Goal: Task Accomplishment & Management: Complete application form

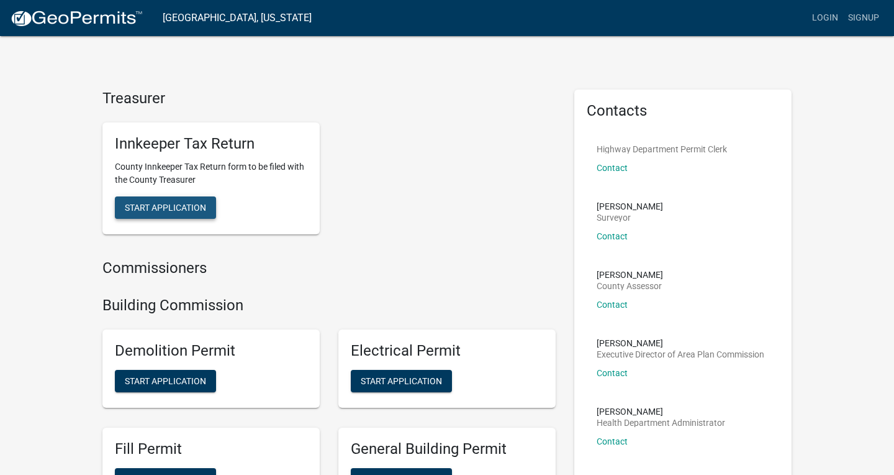
click at [171, 204] on span "Start Application" at bounding box center [165, 207] width 81 height 10
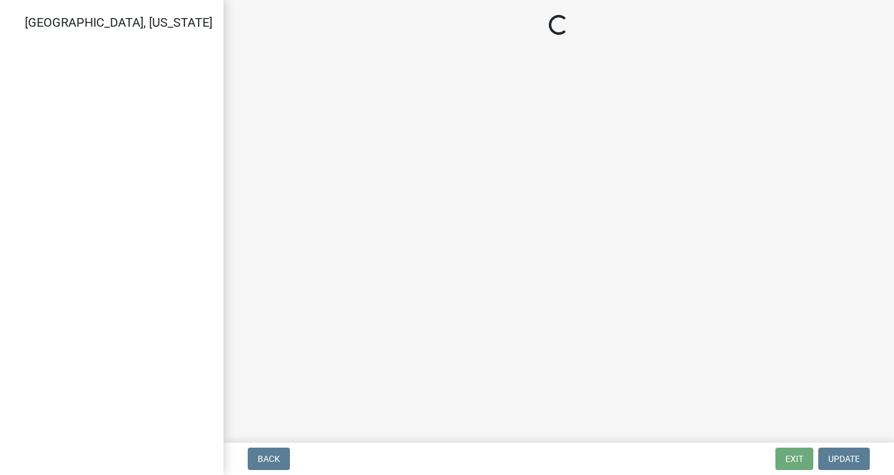
click at [478, 237] on main "Loading..." at bounding box center [559, 218] width 671 height 437
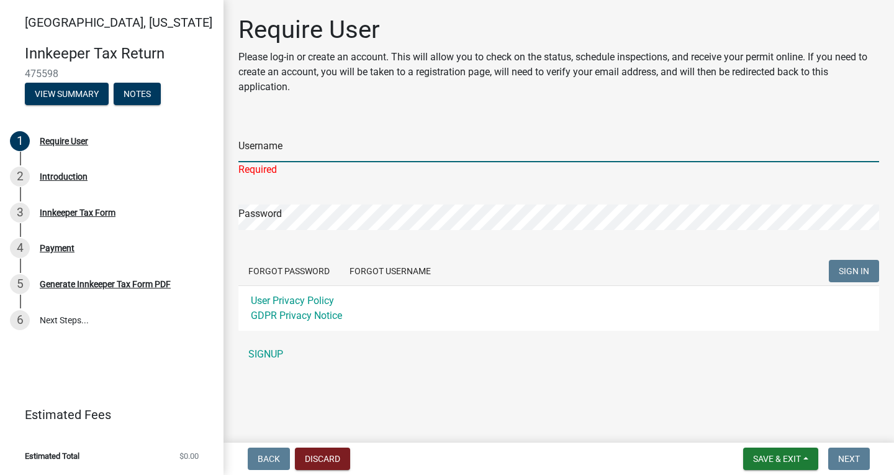
type input "Davepatel20"
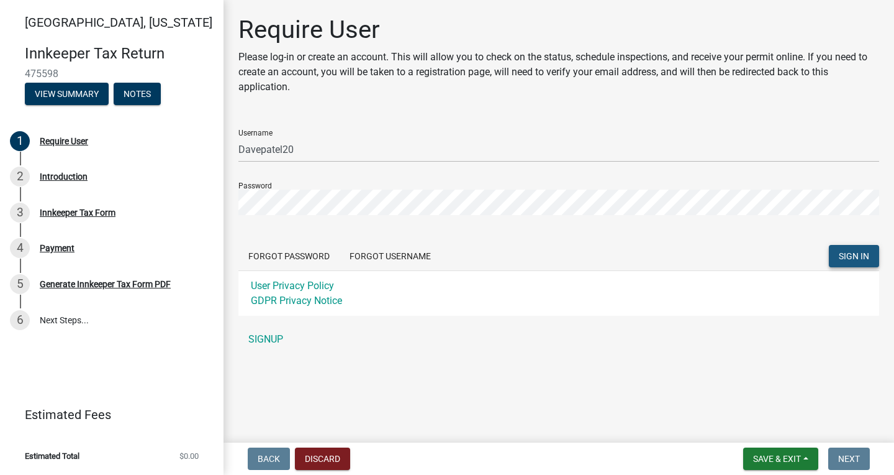
click at [850, 252] on span "SIGN IN" at bounding box center [854, 256] width 30 height 10
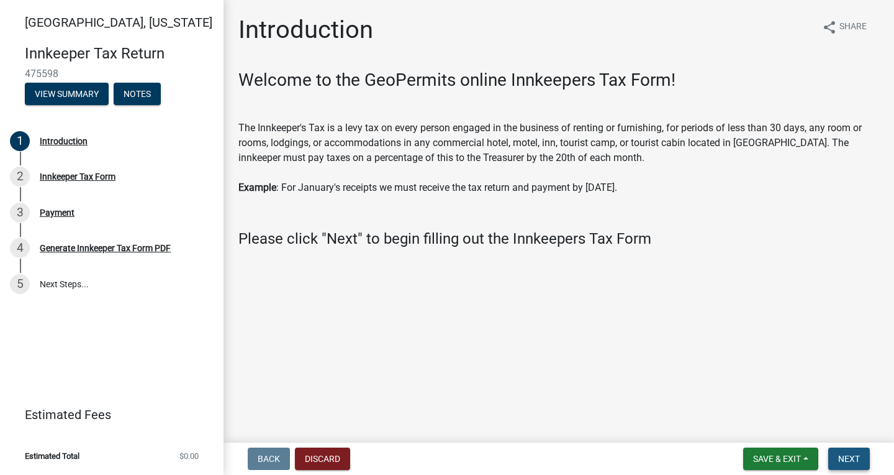
click at [850, 455] on span "Next" at bounding box center [850, 458] width 22 height 10
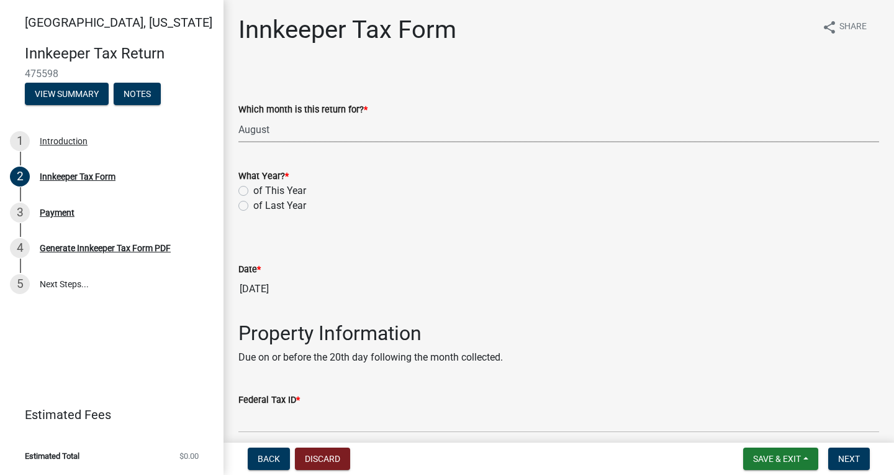
select select "3bfeeb76-798d-469b-ae14-5f6c2dc555fe"
click at [253, 188] on label "of This Year" at bounding box center [279, 190] width 53 height 15
click at [253, 188] on input "of This Year" at bounding box center [257, 187] width 8 height 8
radio input "true"
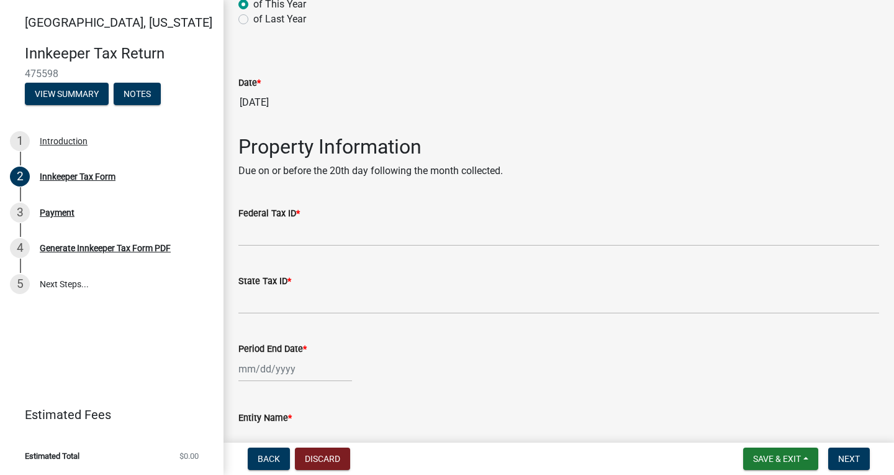
scroll to position [192, 0]
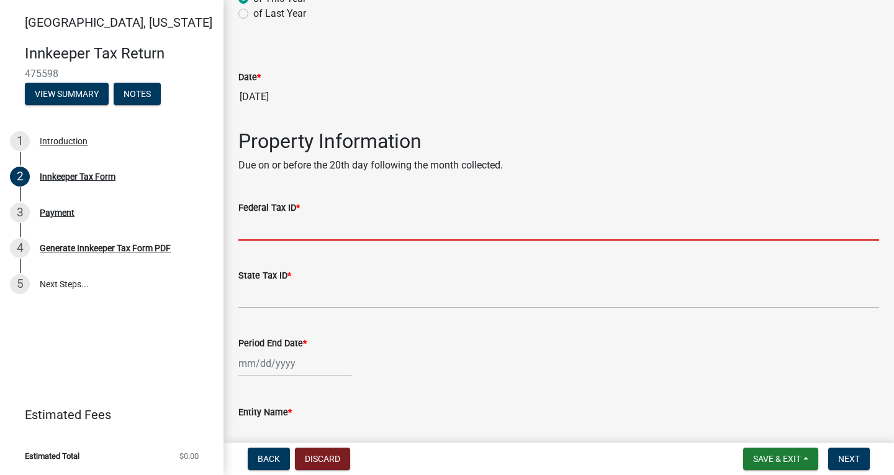
click at [257, 235] on input "Federal Tax ID *" at bounding box center [559, 227] width 641 height 25
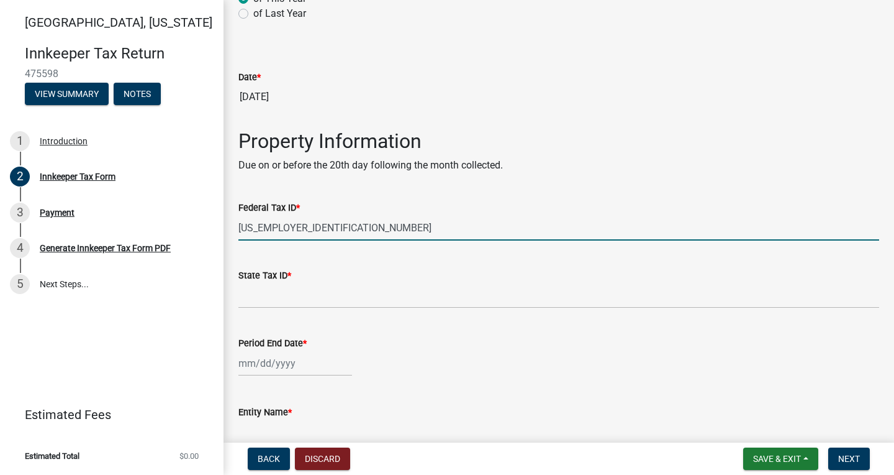
type input "[US_EMPLOYER_IDENTIFICATION_NUMBER]"
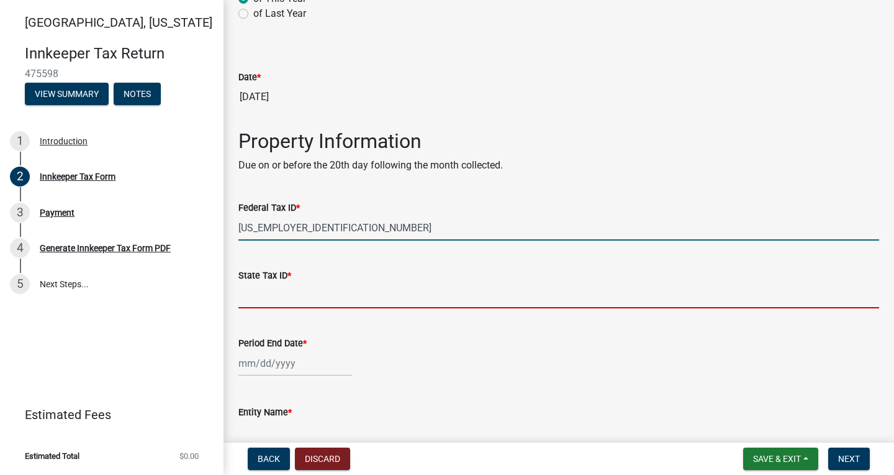
click at [253, 298] on input "State Tax ID *" at bounding box center [559, 295] width 641 height 25
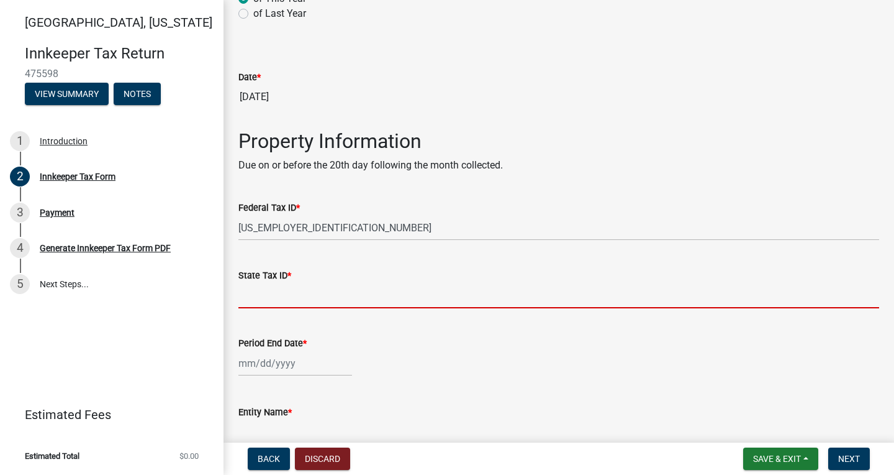
scroll to position [199, 0]
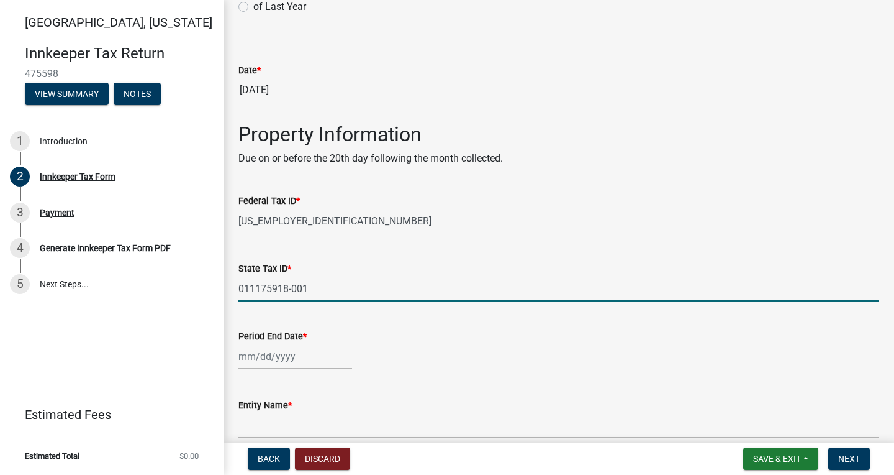
type input "011175918-001"
click at [258, 356] on div at bounding box center [296, 355] width 114 height 25
select select "9"
select select "2025"
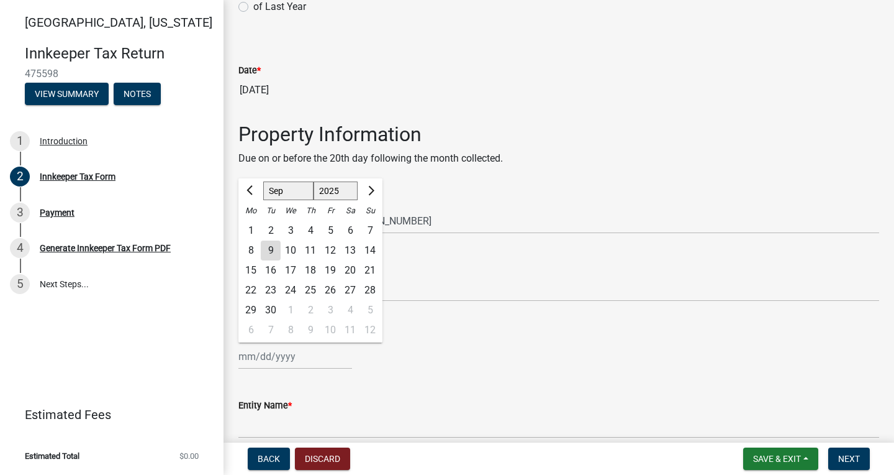
click at [253, 191] on span "Previous month" at bounding box center [251, 190] width 9 height 9
select select "8"
click at [371, 309] on div "31" at bounding box center [370, 310] width 20 height 20
type input "[DATE]"
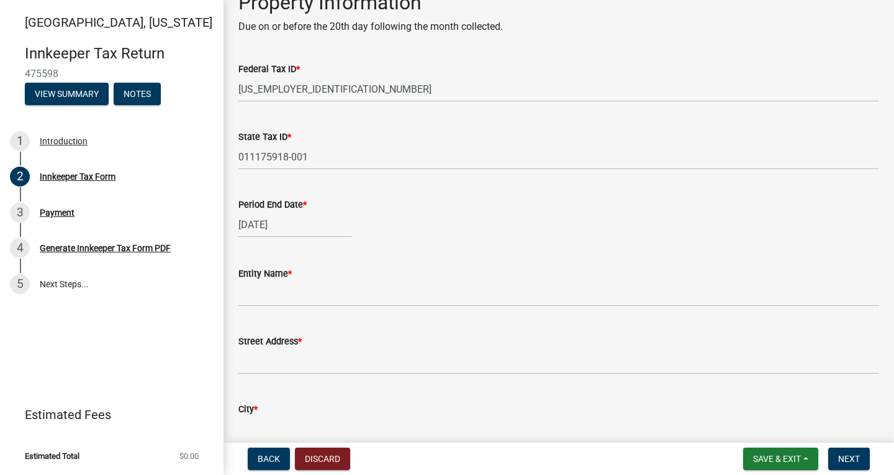
scroll to position [344, 0]
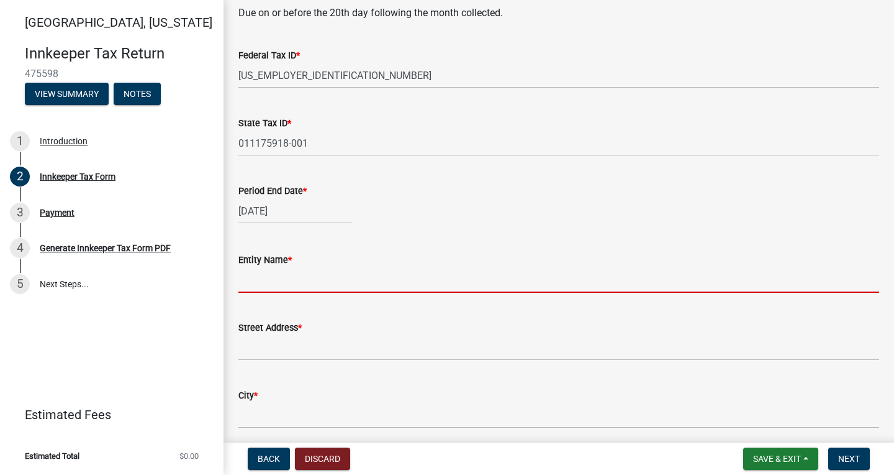
click at [292, 286] on input "Entity Name *" at bounding box center [559, 279] width 641 height 25
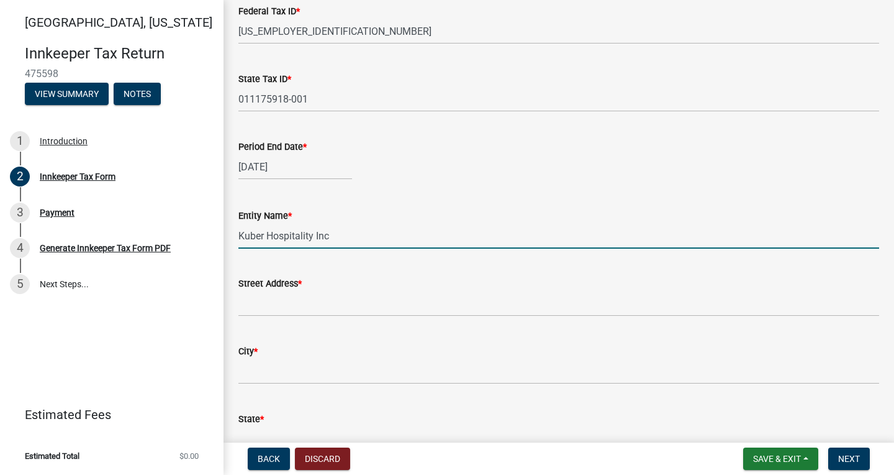
scroll to position [398, 0]
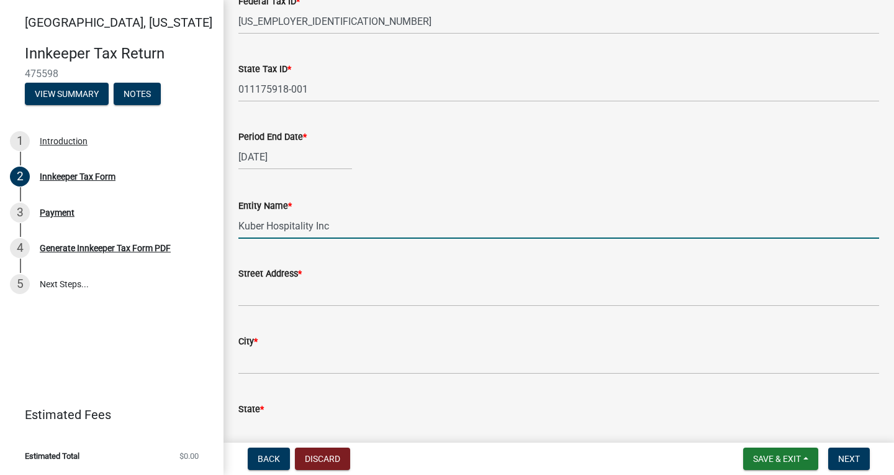
type input "Kuber Hospitality Inc"
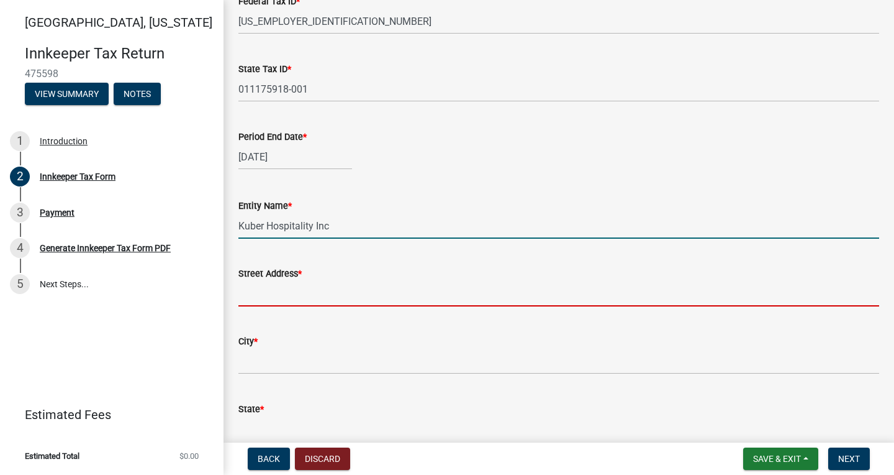
click at [259, 295] on input "Street Address *" at bounding box center [559, 293] width 641 height 25
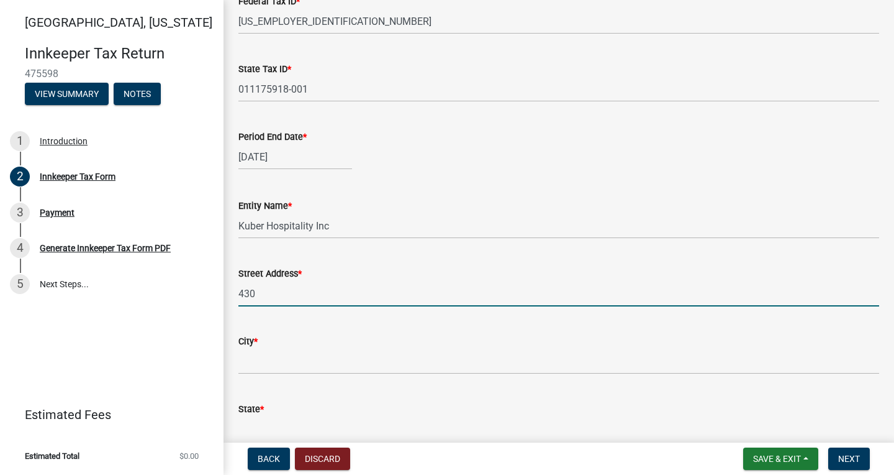
type input "4301"
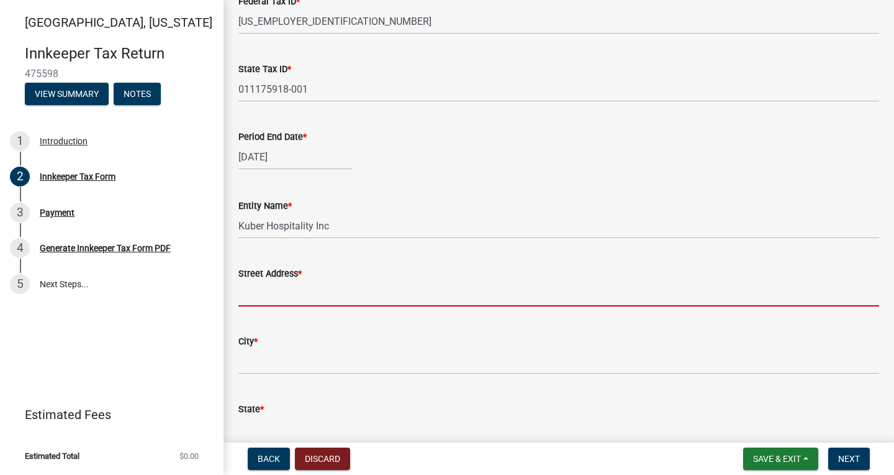
type input "[STREET_ADDRESS]"
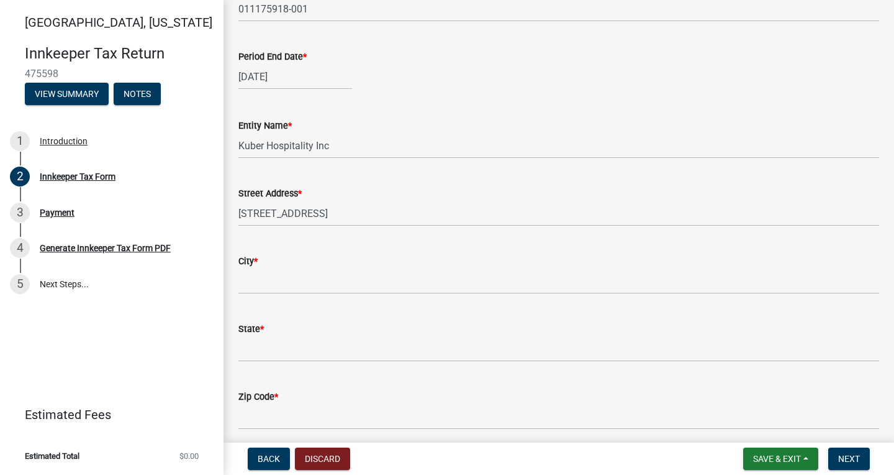
scroll to position [479, 0]
click at [254, 281] on input "City *" at bounding box center [559, 280] width 641 height 25
type input "[GEOGRAPHIC_DATA]"
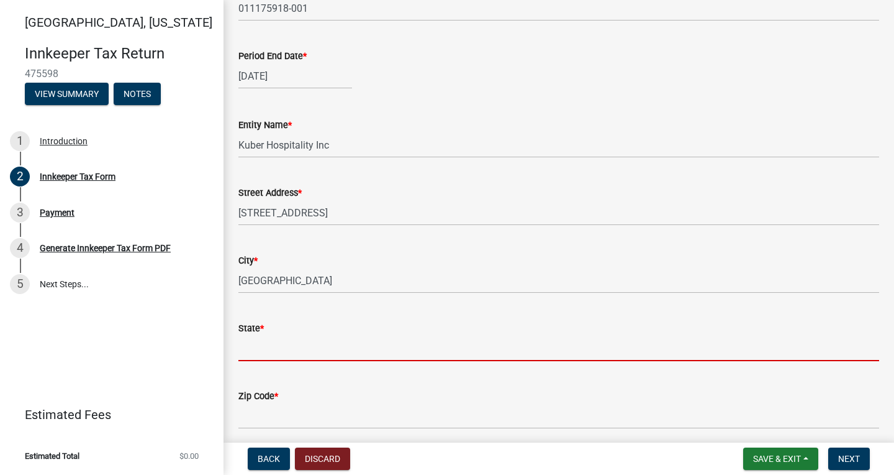
click at [250, 346] on input "State *" at bounding box center [559, 347] width 641 height 25
type input "IN"
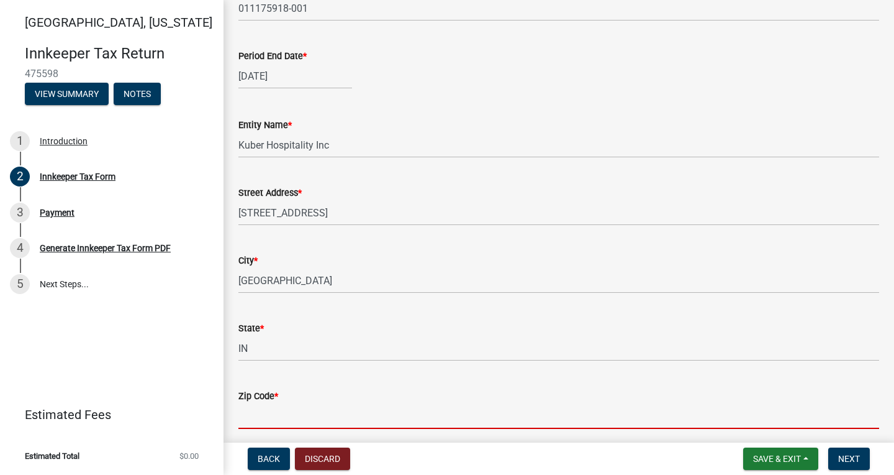
click at [255, 414] on input "Zip Code *" at bounding box center [559, 415] width 641 height 25
type input "47905"
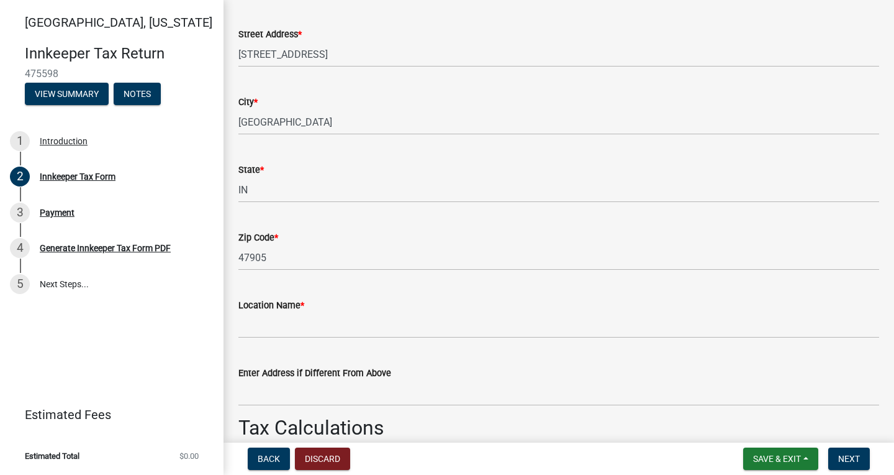
scroll to position [644, 0]
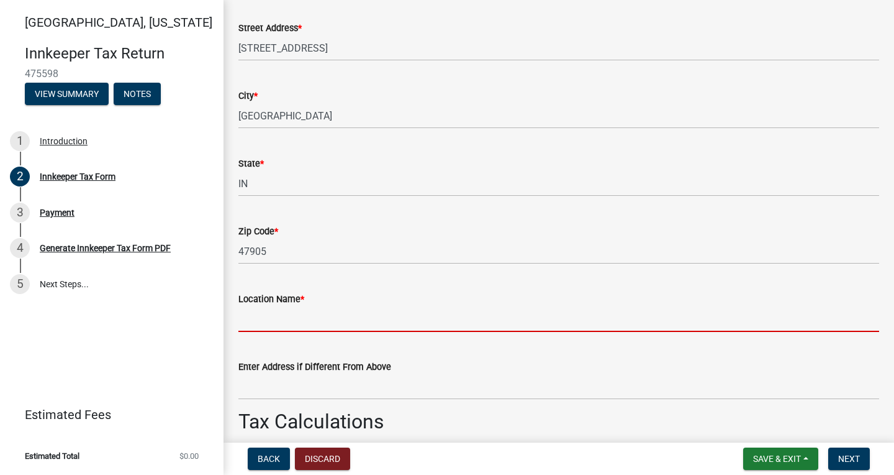
click at [258, 319] on input "Location Name *" at bounding box center [559, 318] width 641 height 25
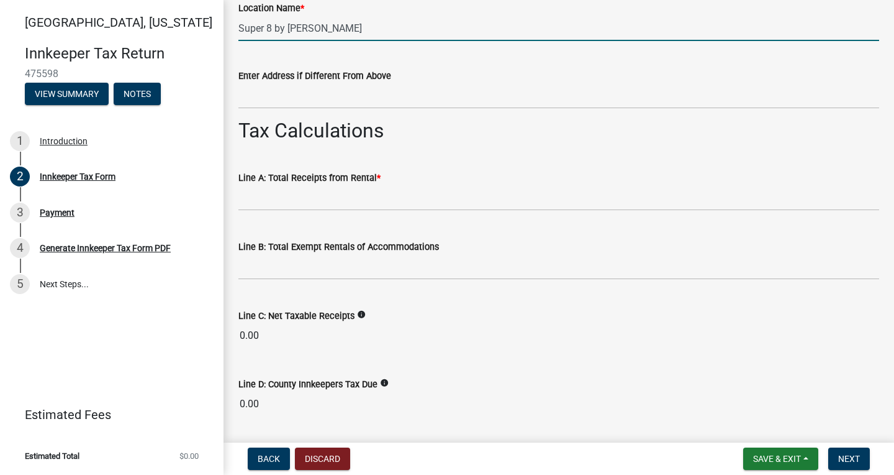
scroll to position [951, 0]
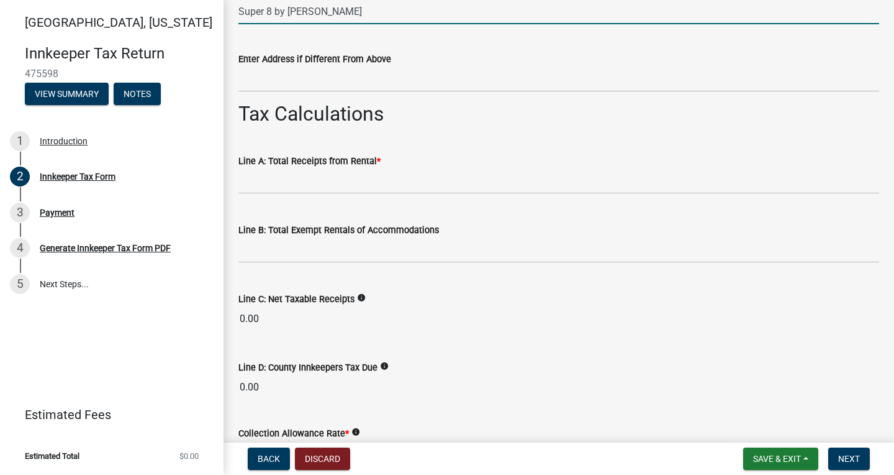
type input "Super 8 by [PERSON_NAME]"
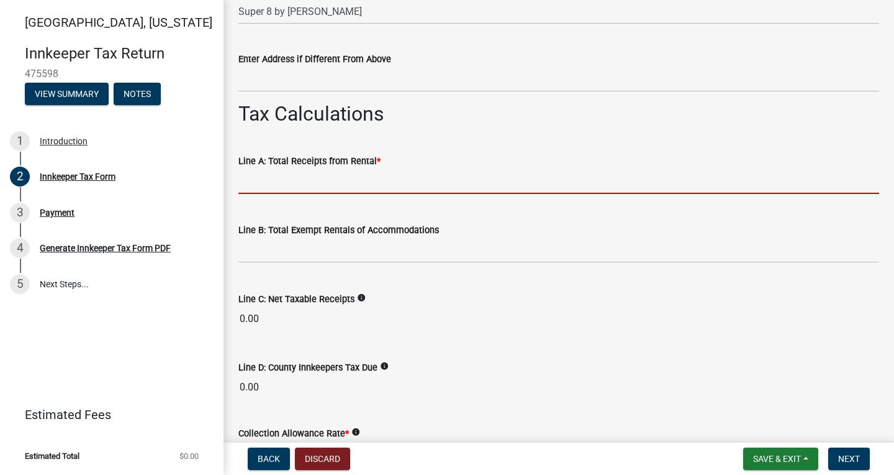
click at [293, 186] on input "text" at bounding box center [559, 180] width 641 height 25
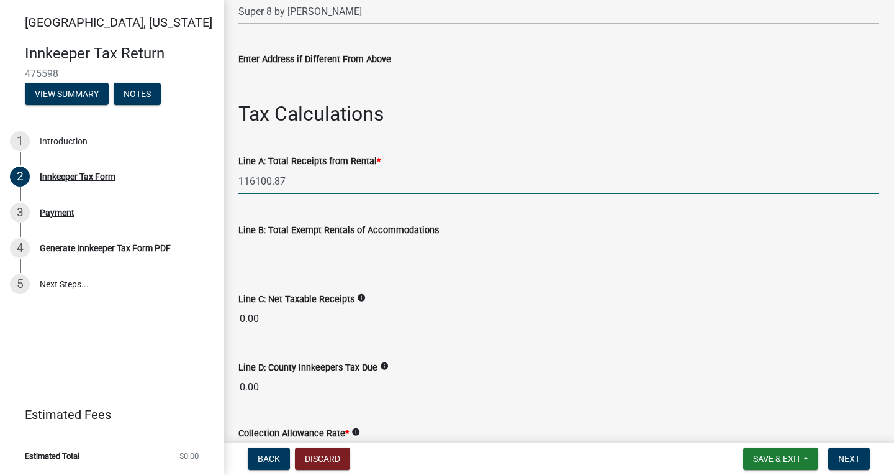
type input "116100.87"
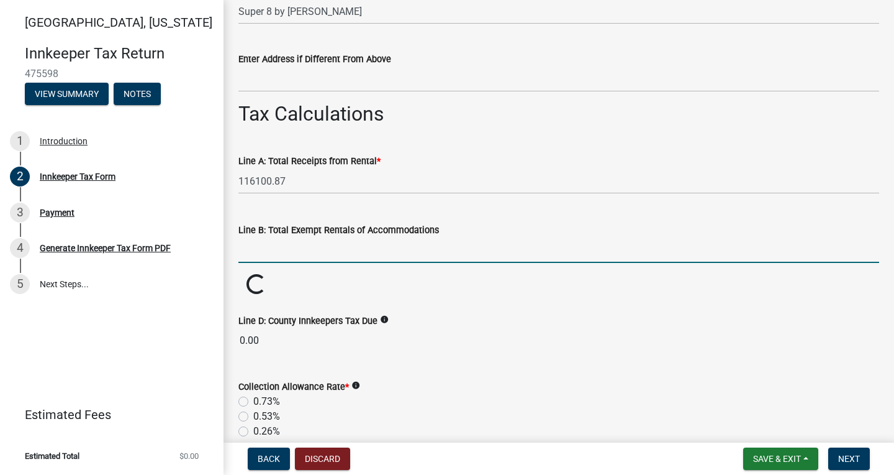
click at [276, 251] on input "text" at bounding box center [559, 249] width 641 height 25
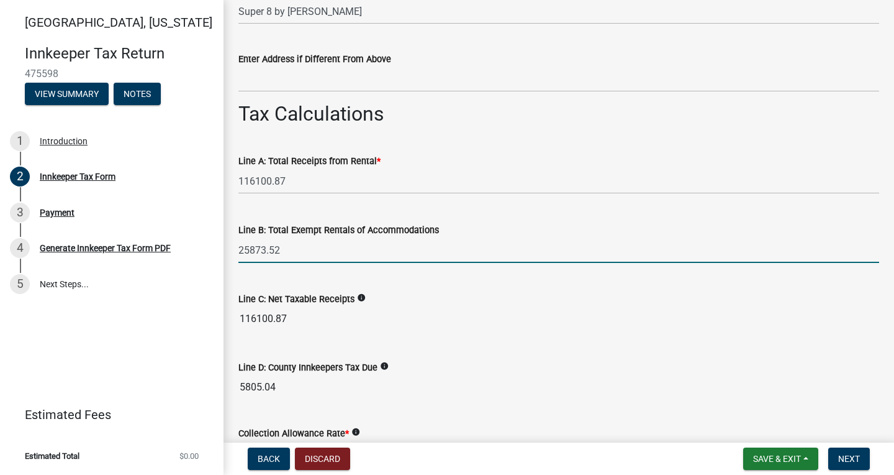
type input "25873.52"
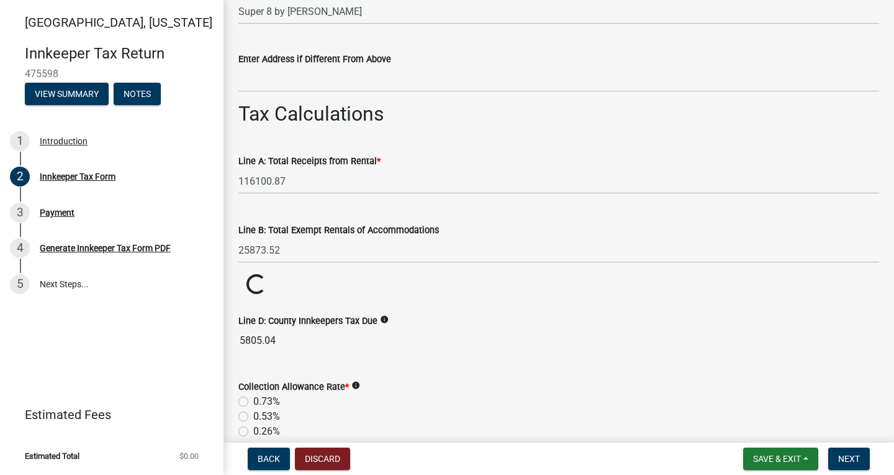
click at [302, 280] on wm-data-entity-input "Line C: Net Taxable Receipts info Loading... Loading..." at bounding box center [559, 285] width 641 height 22
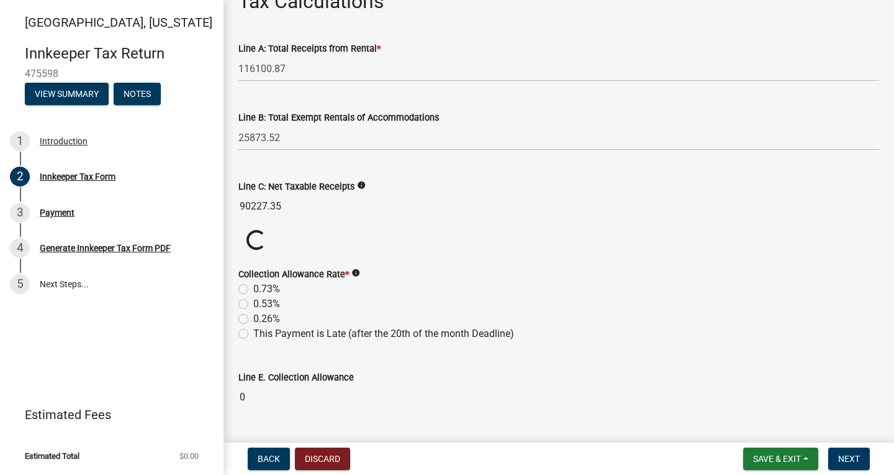
scroll to position [1070, 0]
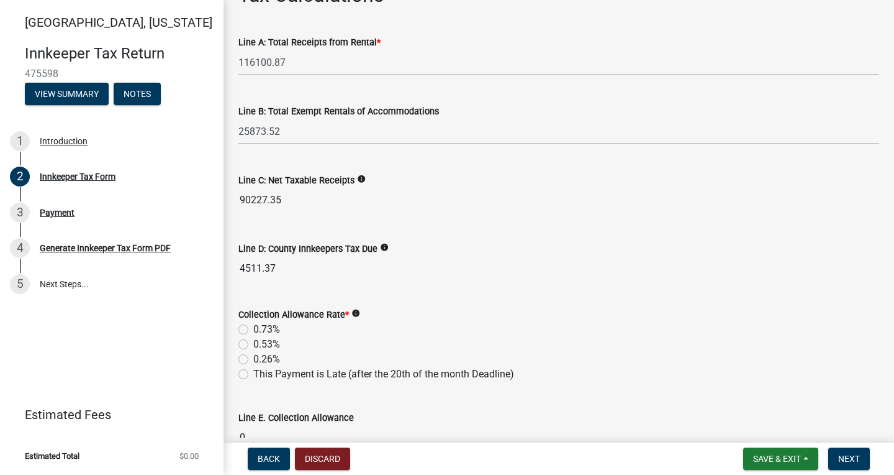
click at [253, 329] on label "0.73%" at bounding box center [266, 329] width 27 height 15
click at [253, 329] on input "0.73%" at bounding box center [257, 326] width 8 height 8
radio input "true"
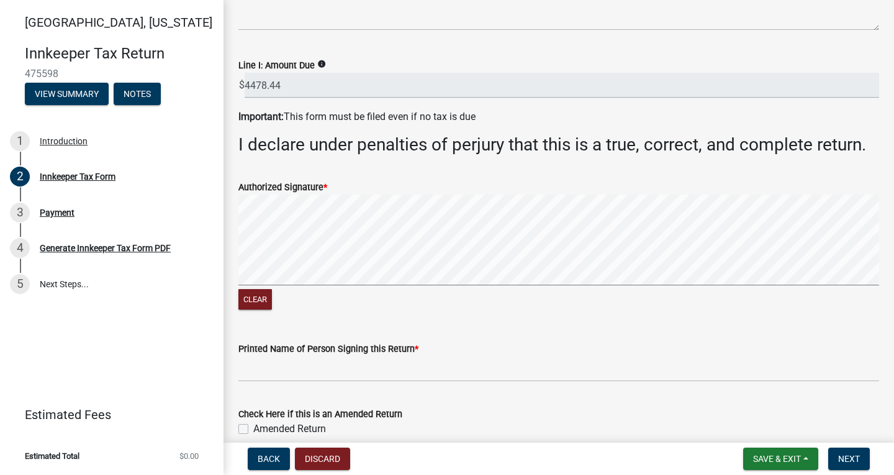
scroll to position [1893, 0]
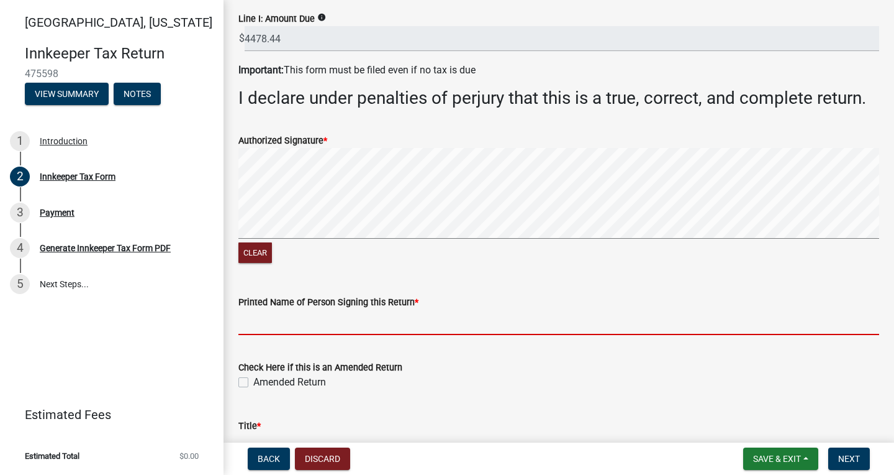
click at [332, 324] on input "Printed Name of Person Signing this Return *" at bounding box center [559, 321] width 641 height 25
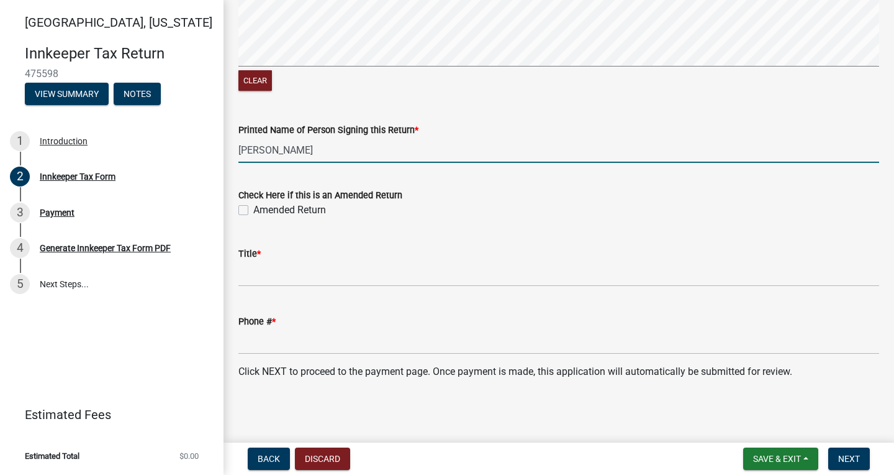
scroll to position [2063, 0]
type input "[PERSON_NAME]"
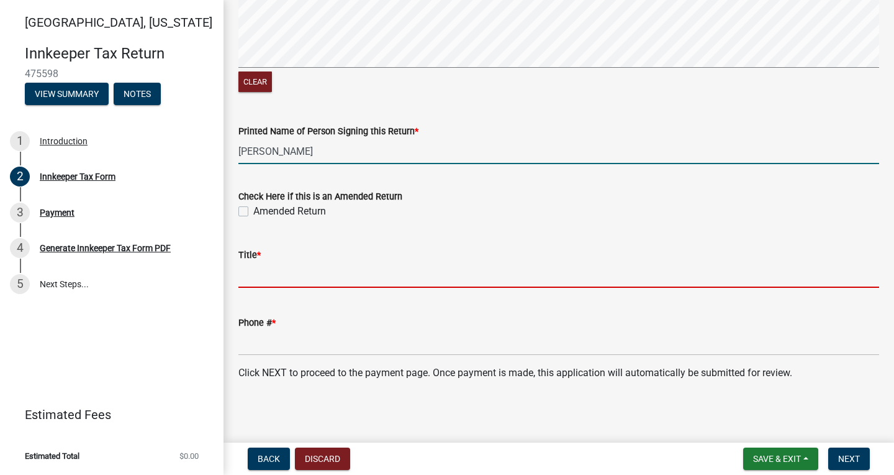
click at [281, 276] on input "Title *" at bounding box center [559, 274] width 641 height 25
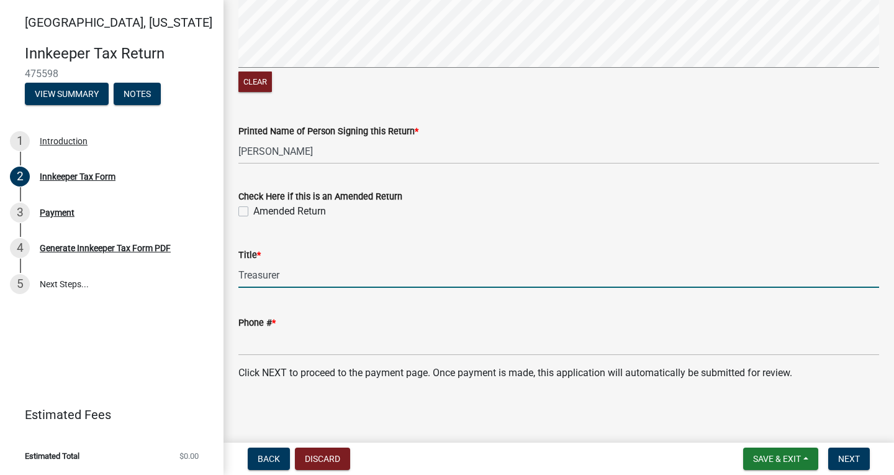
type input "Treasurer"
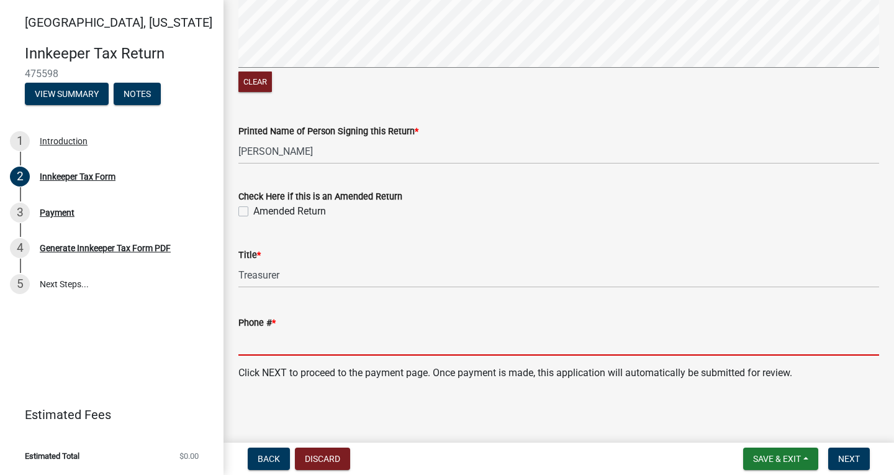
click at [256, 348] on input "Phone # *" at bounding box center [559, 342] width 641 height 25
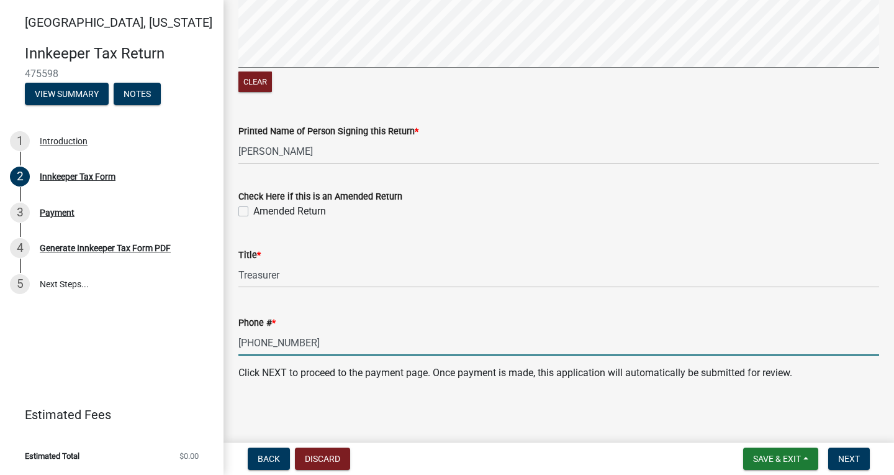
scroll to position [0, 0]
type input "[PHONE_NUMBER]"
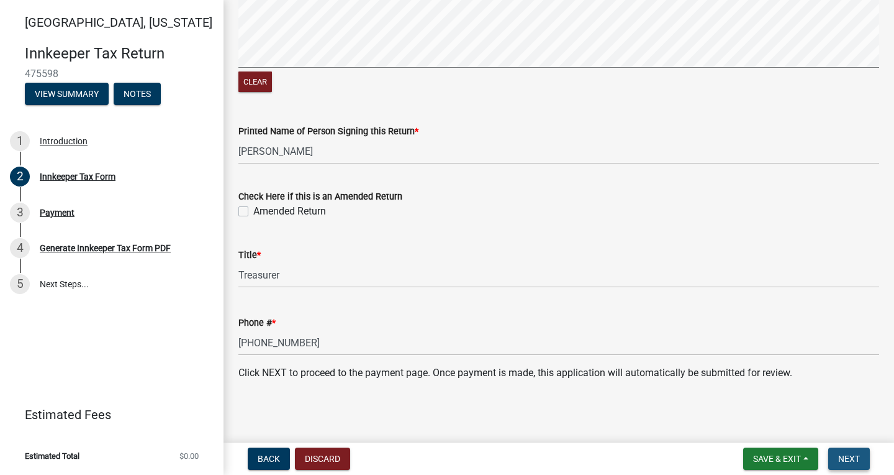
click at [847, 460] on span "Next" at bounding box center [850, 458] width 22 height 10
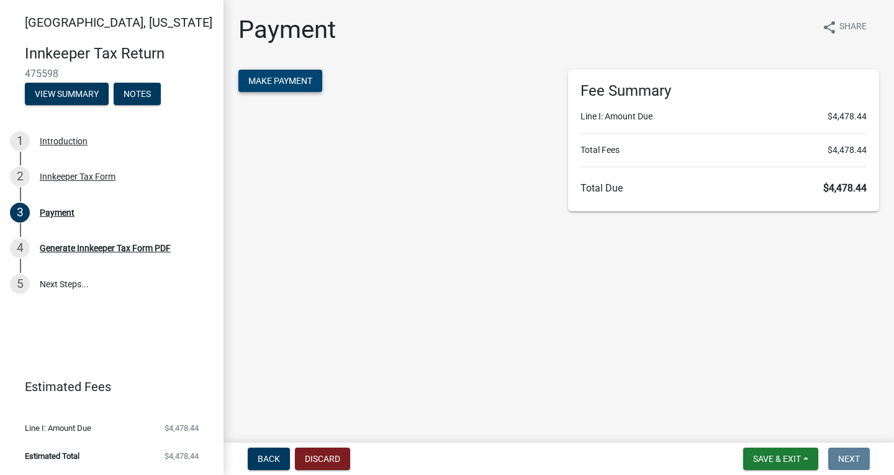
click at [280, 83] on span "Make Payment" at bounding box center [280, 81] width 64 height 10
